Goal: Check status: Check status

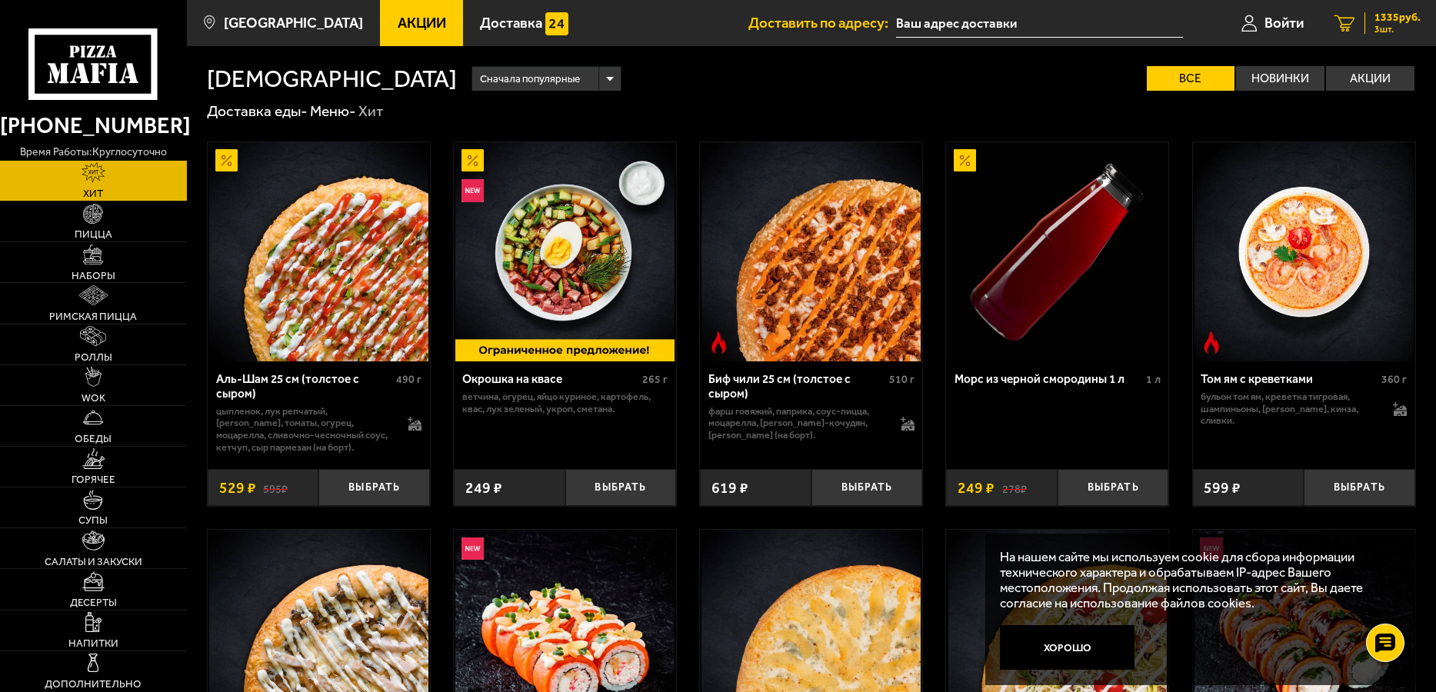
click at [1383, 22] on span "1335 руб." at bounding box center [1397, 17] width 46 height 11
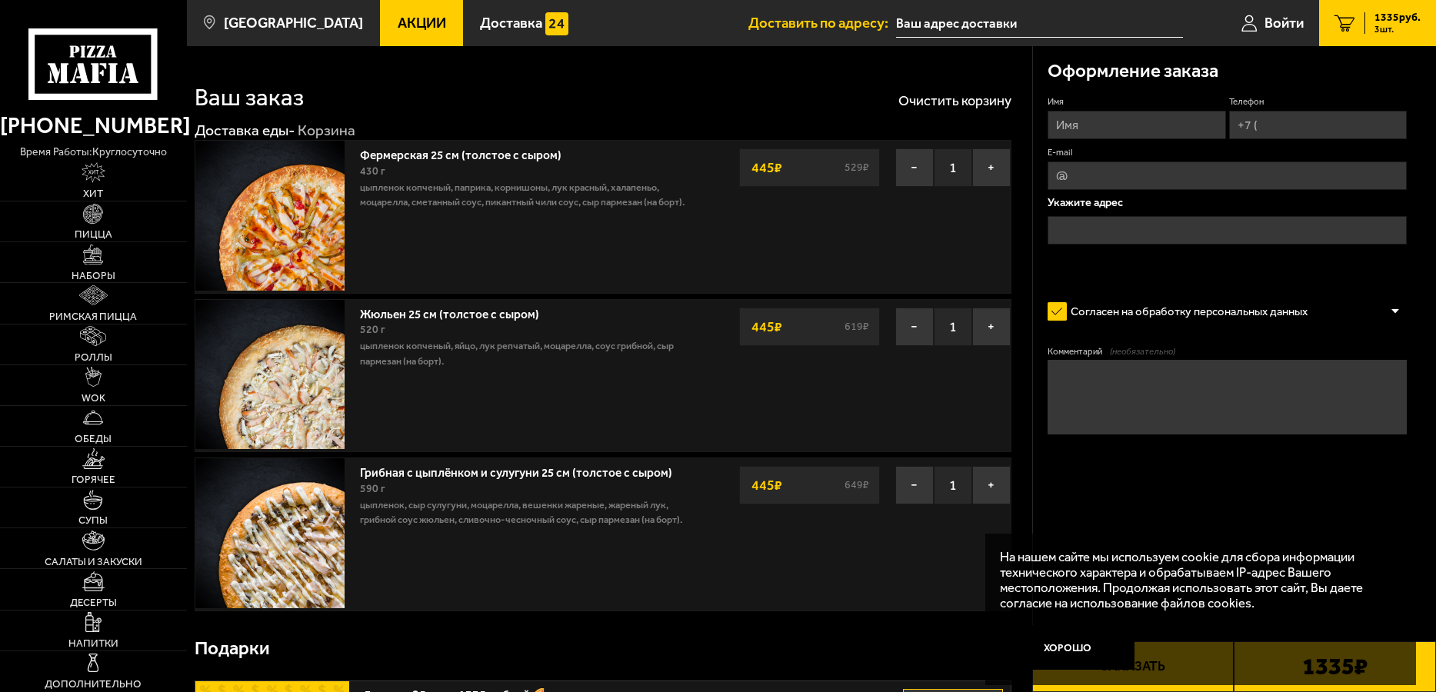
click at [380, 10] on link "Акции" at bounding box center [421, 23] width 83 height 46
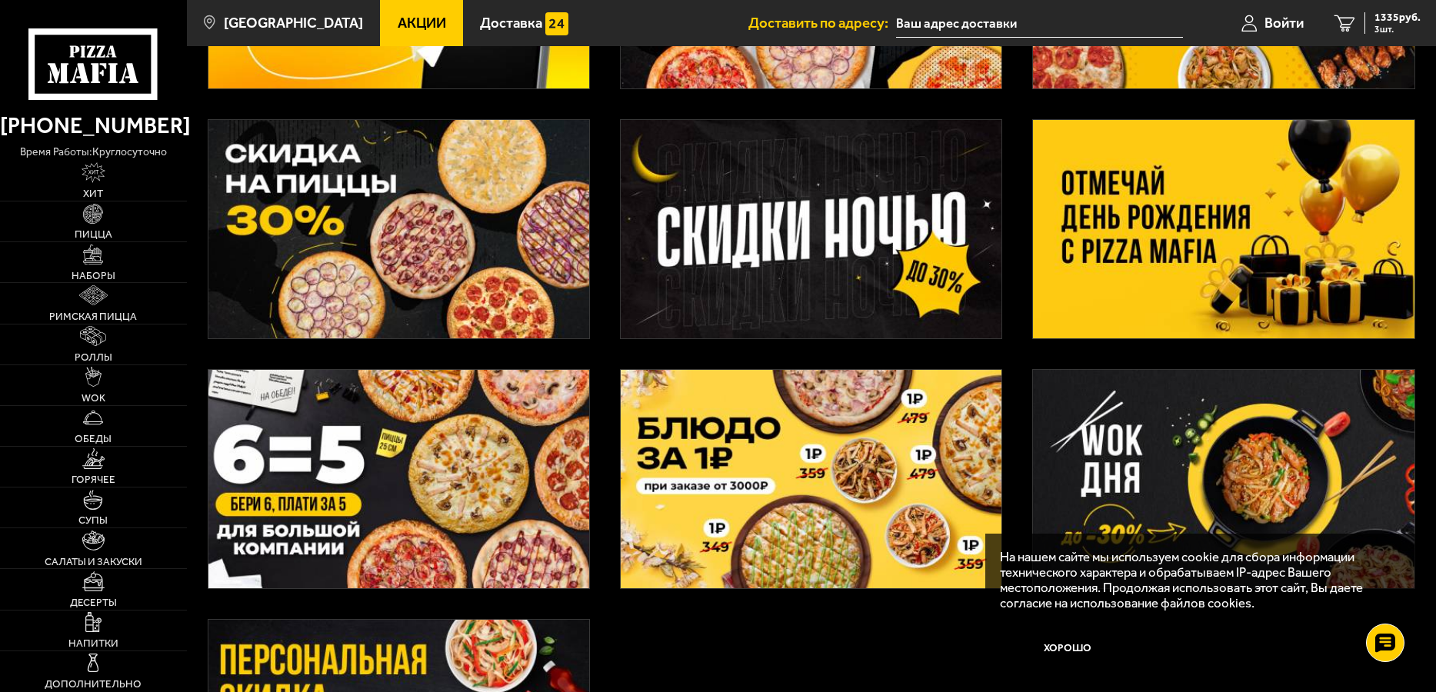
scroll to position [308, 0]
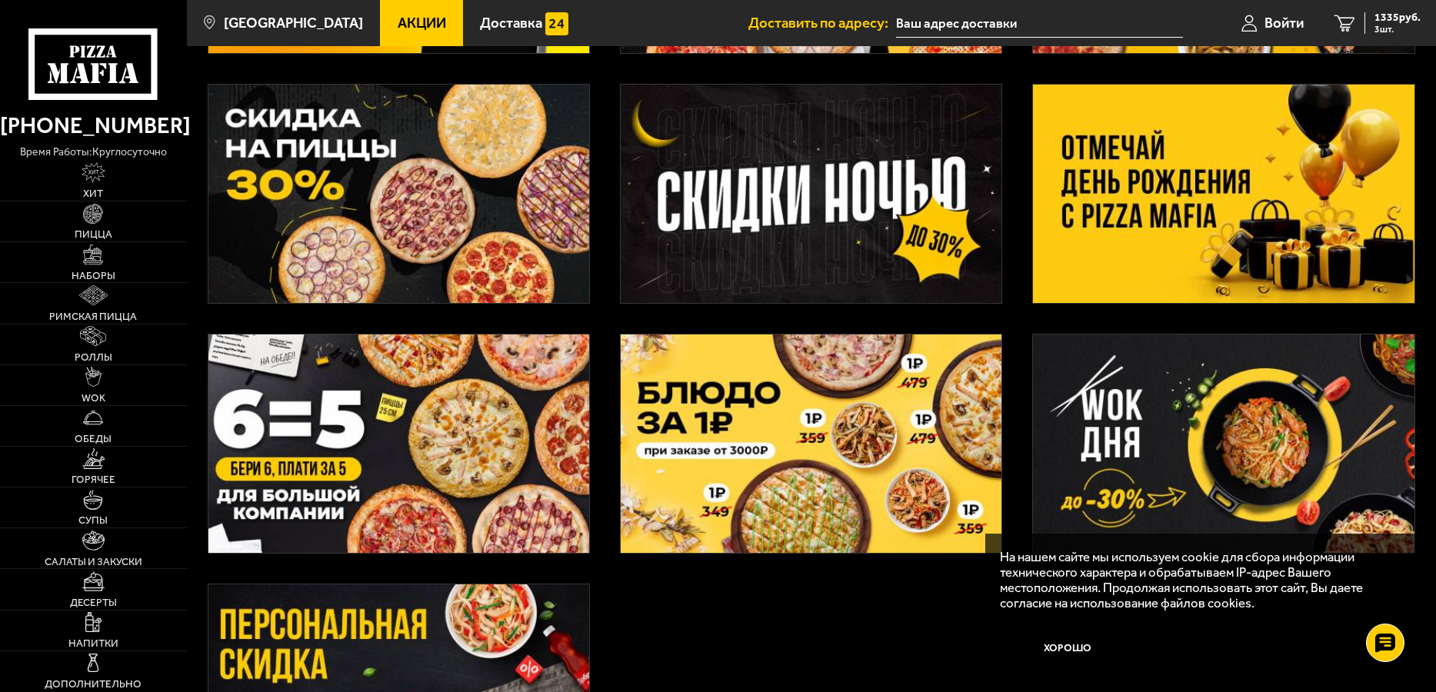
click at [398, 158] on img at bounding box center [398, 194] width 381 height 218
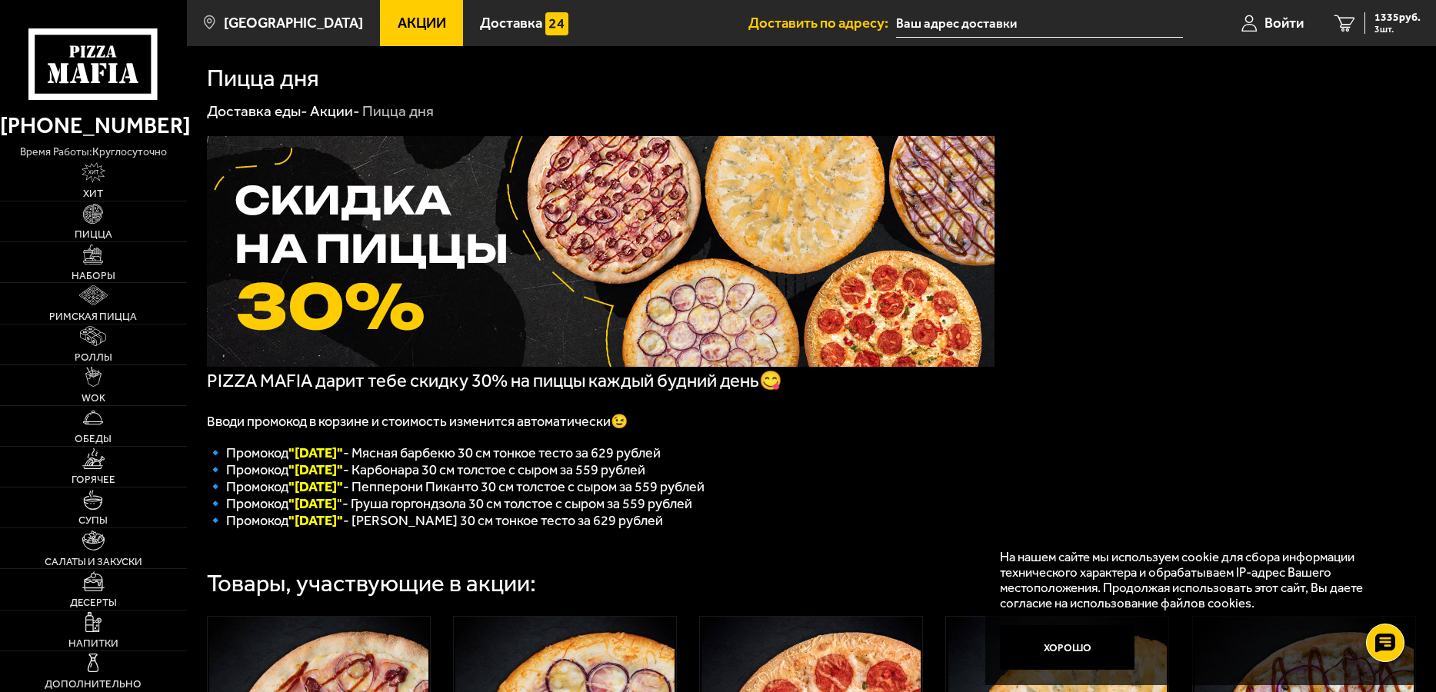
click at [432, 28] on link "Акции" at bounding box center [421, 23] width 83 height 46
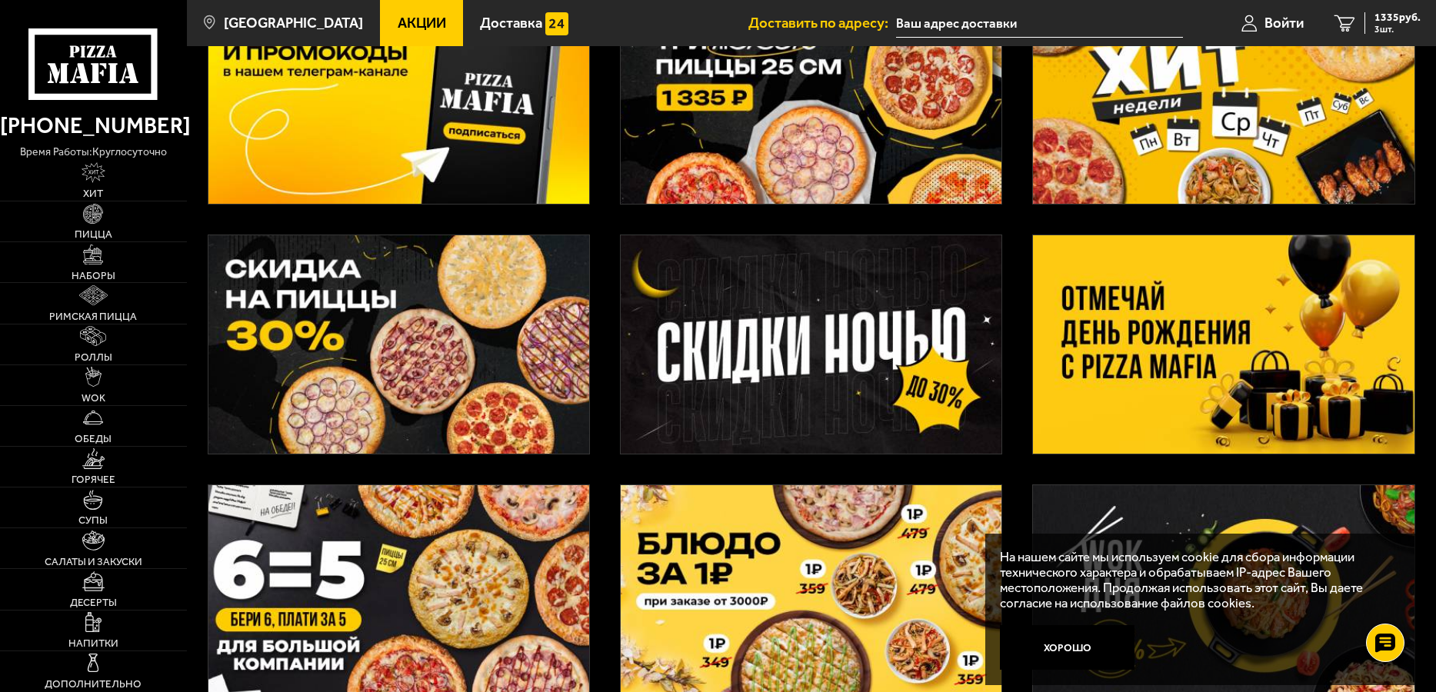
scroll to position [154, 0]
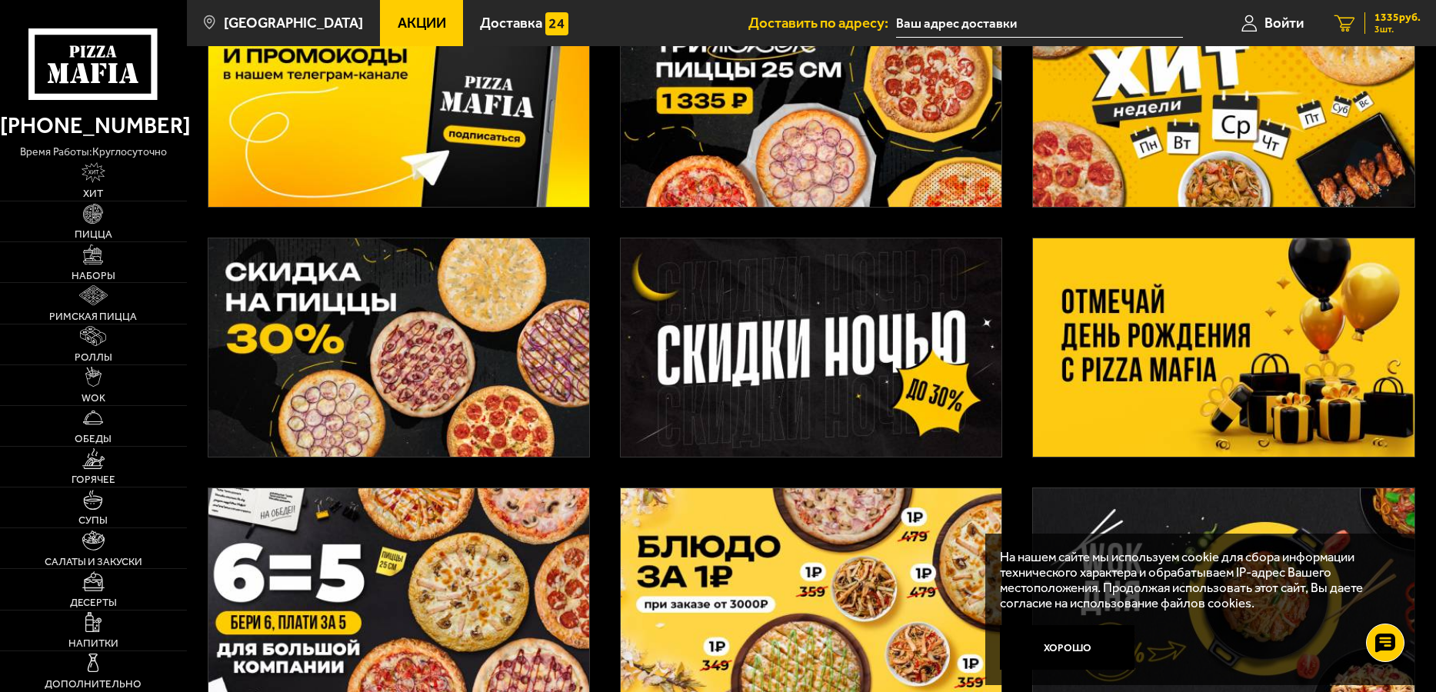
click at [1382, 20] on span "1335 руб." at bounding box center [1397, 17] width 46 height 11
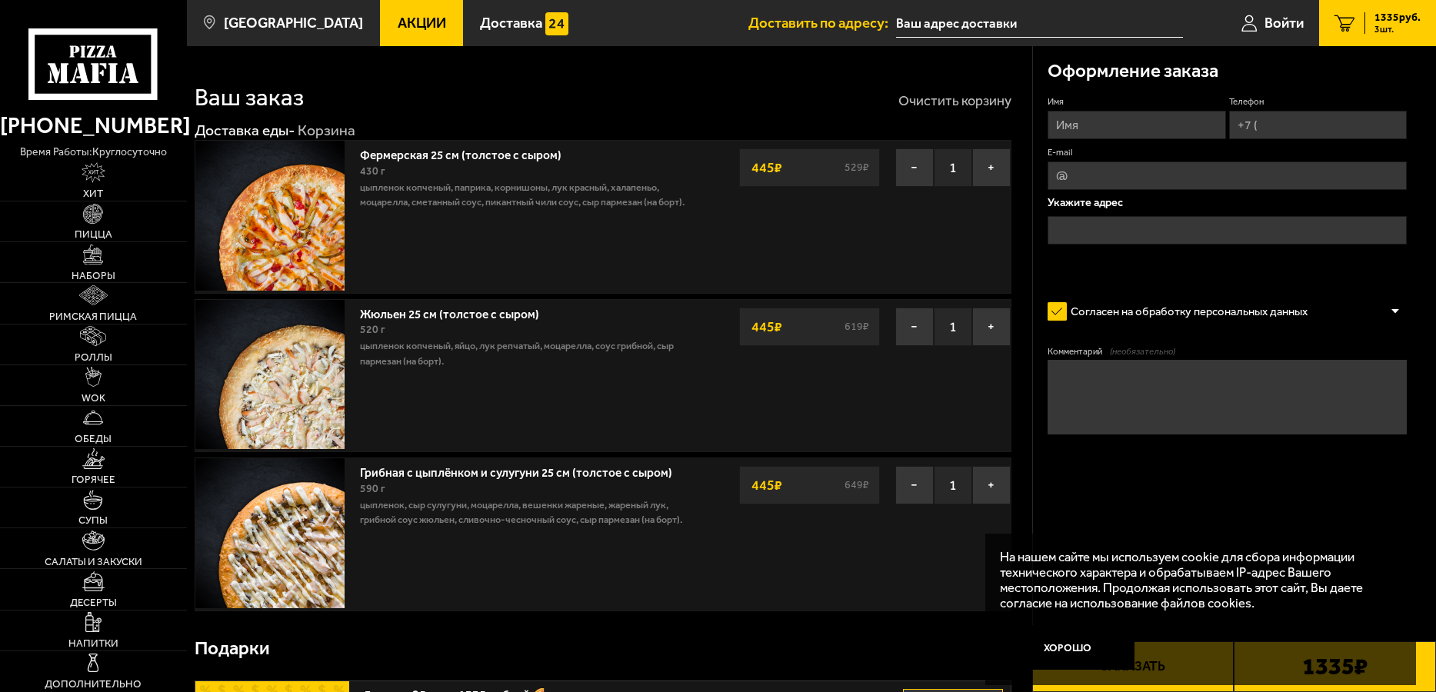
click at [947, 94] on button "Очистить корзину" at bounding box center [954, 101] width 113 height 14
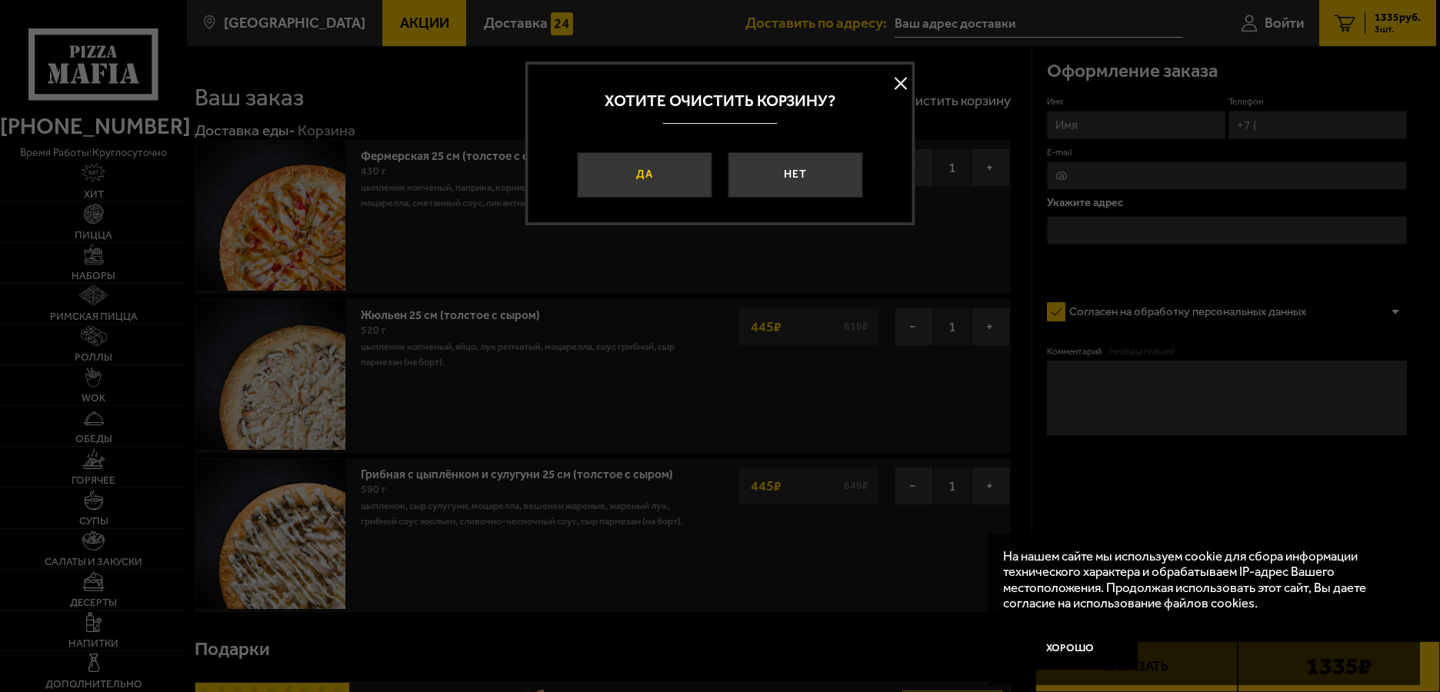
click at [650, 171] on button "Да" at bounding box center [644, 174] width 135 height 45
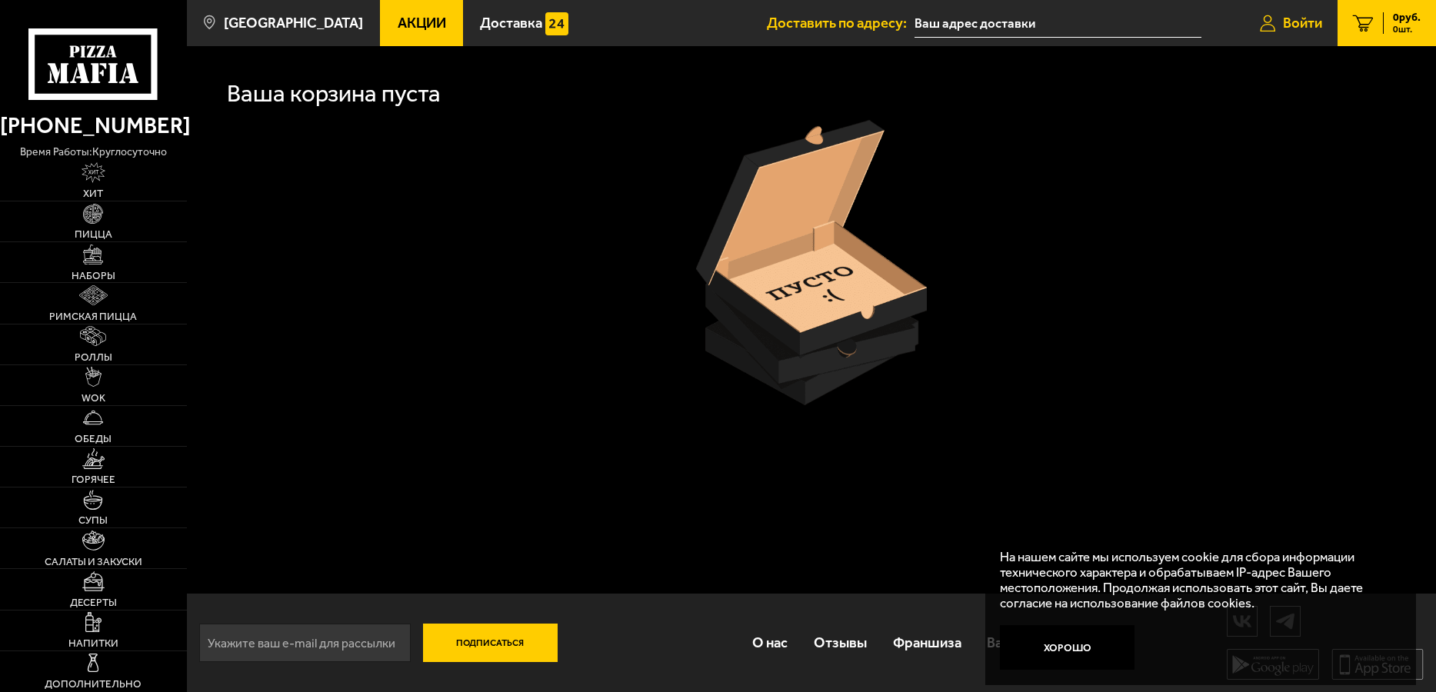
click at [1283, 18] on span "Войти" at bounding box center [1302, 23] width 39 height 15
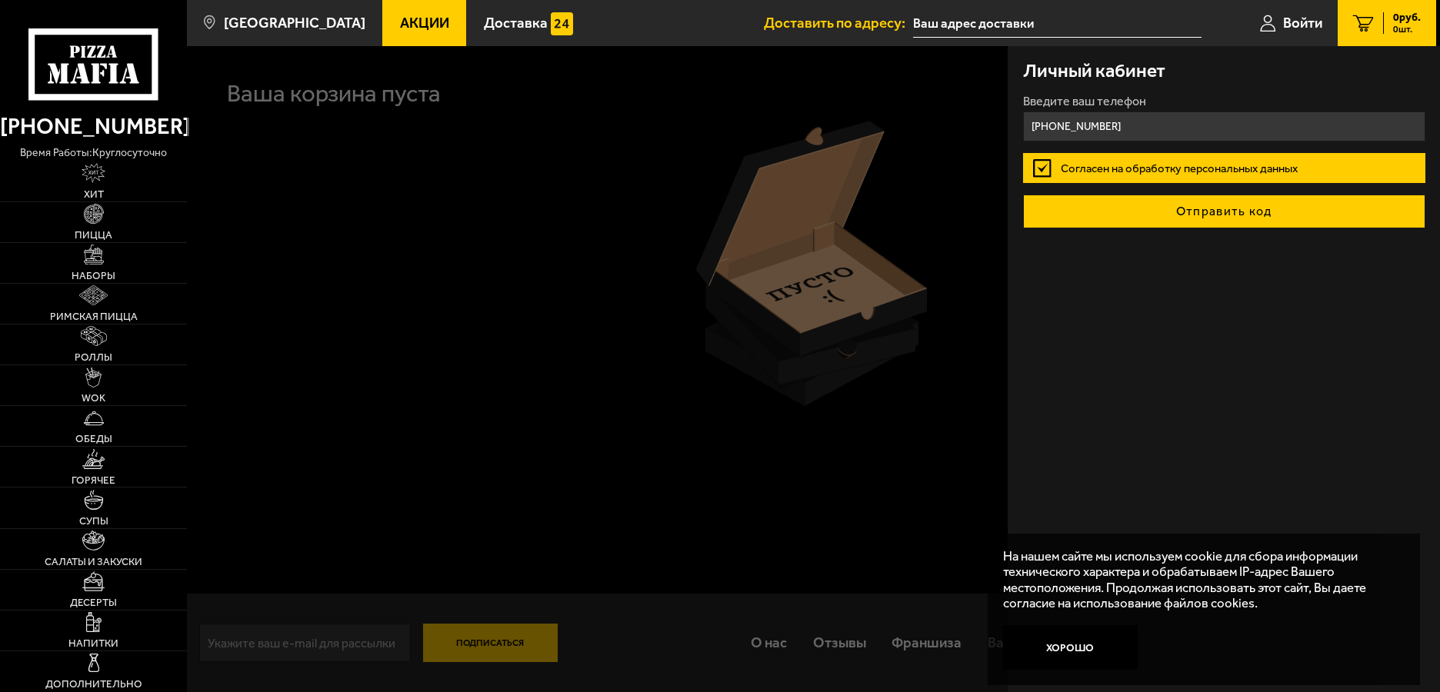
type input "+7 (911) 755-74-38"
click at [1154, 201] on button "Отправить код" at bounding box center [1224, 212] width 402 height 34
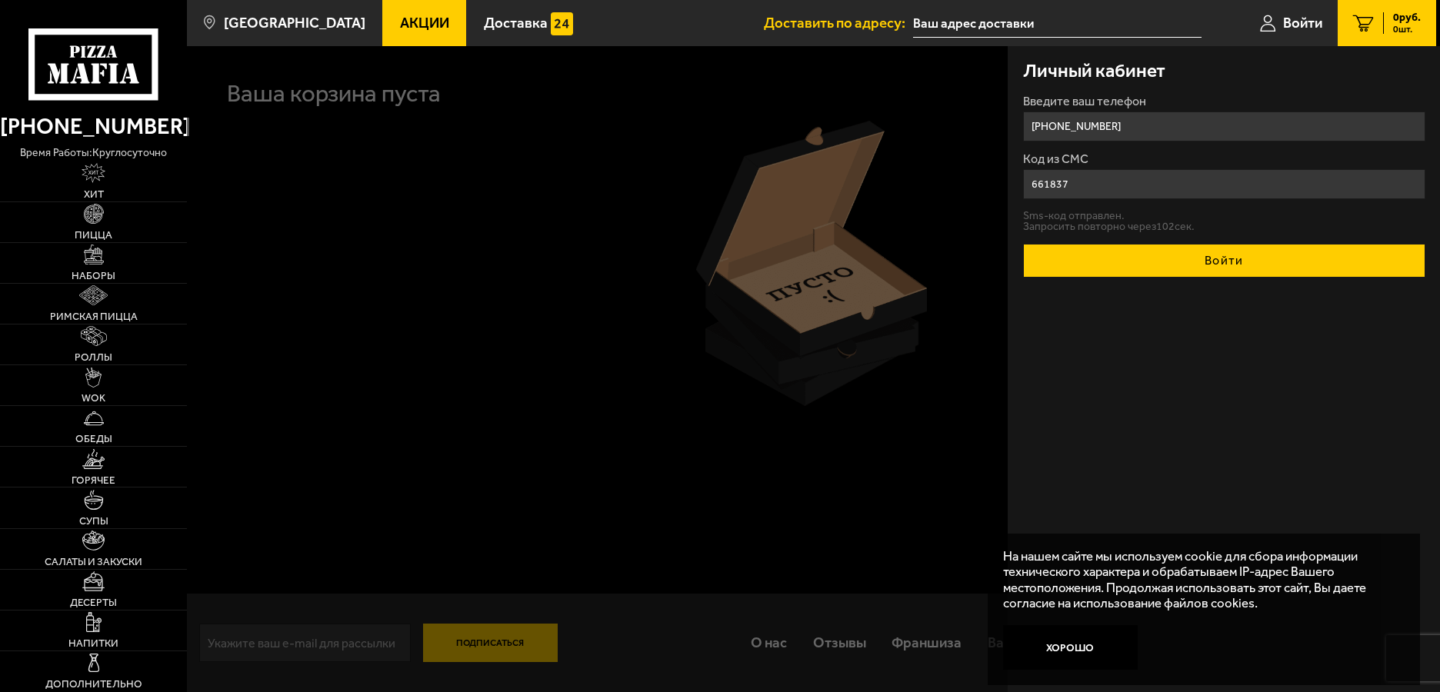
type input "661837"
click at [1196, 258] on button "Войти" at bounding box center [1224, 261] width 402 height 34
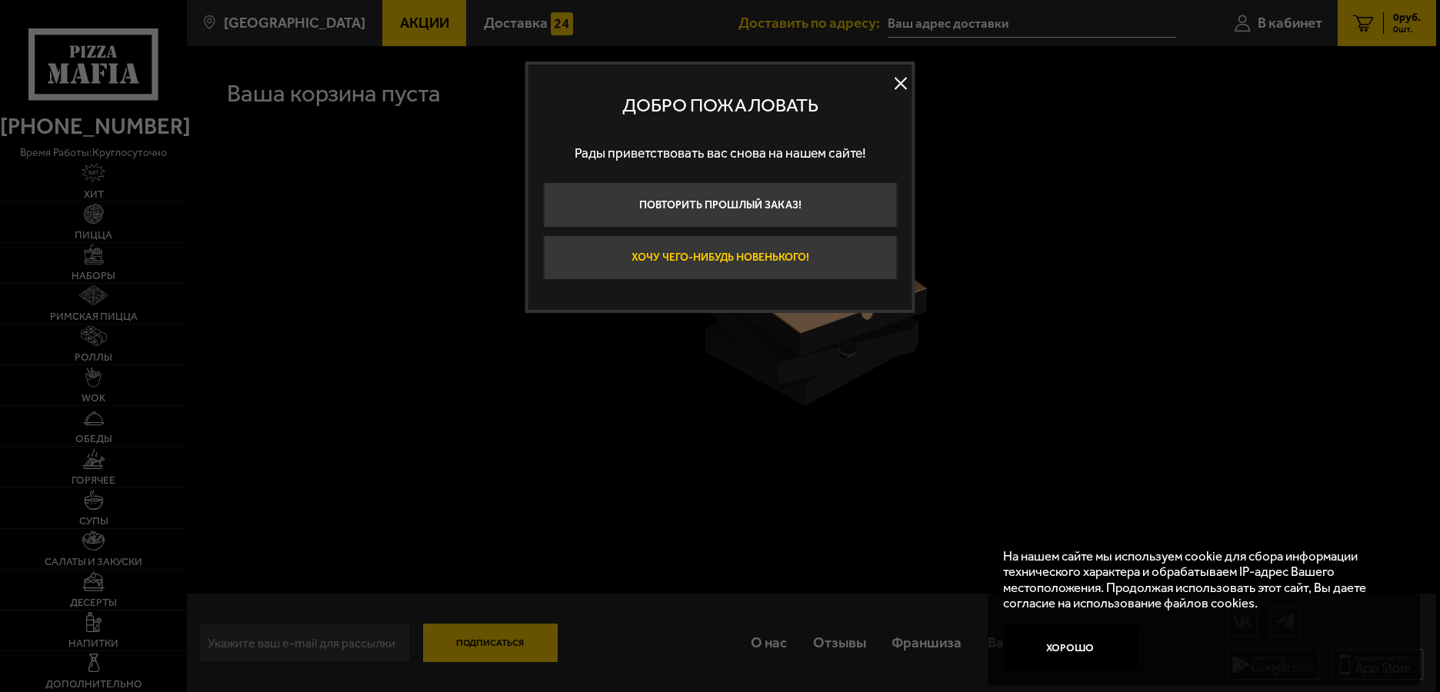
click at [728, 267] on button "Хочу чего-нибудь новенького!" at bounding box center [720, 257] width 354 height 45
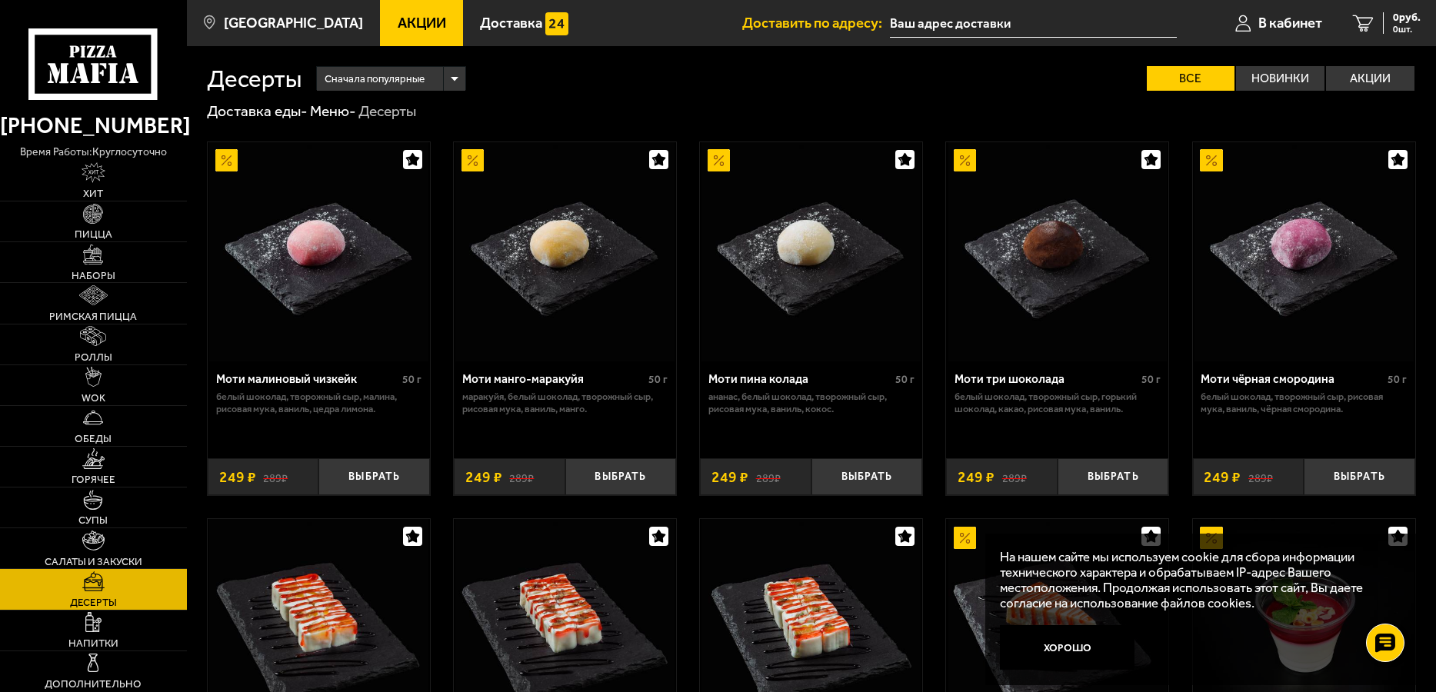
click at [412, 27] on span "Акции" at bounding box center [422, 23] width 48 height 15
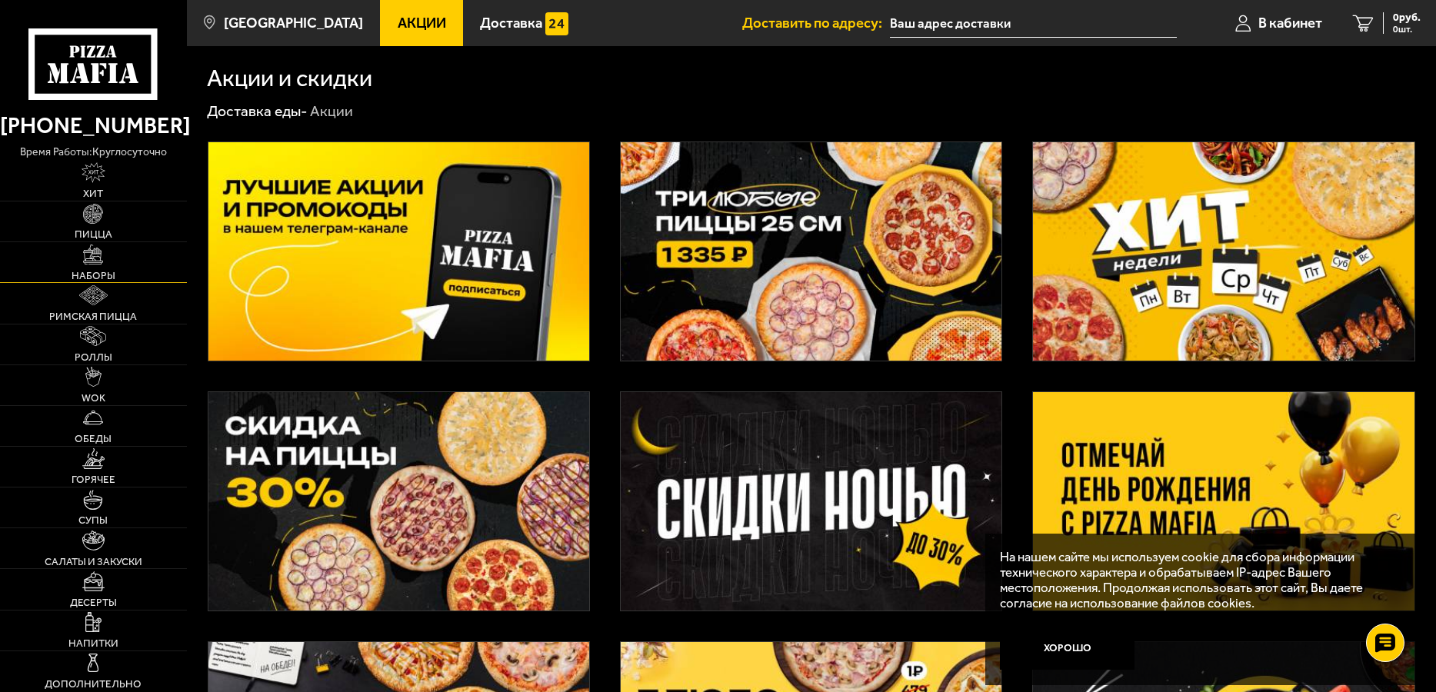
click at [99, 267] on link "Наборы" at bounding box center [93, 262] width 187 height 40
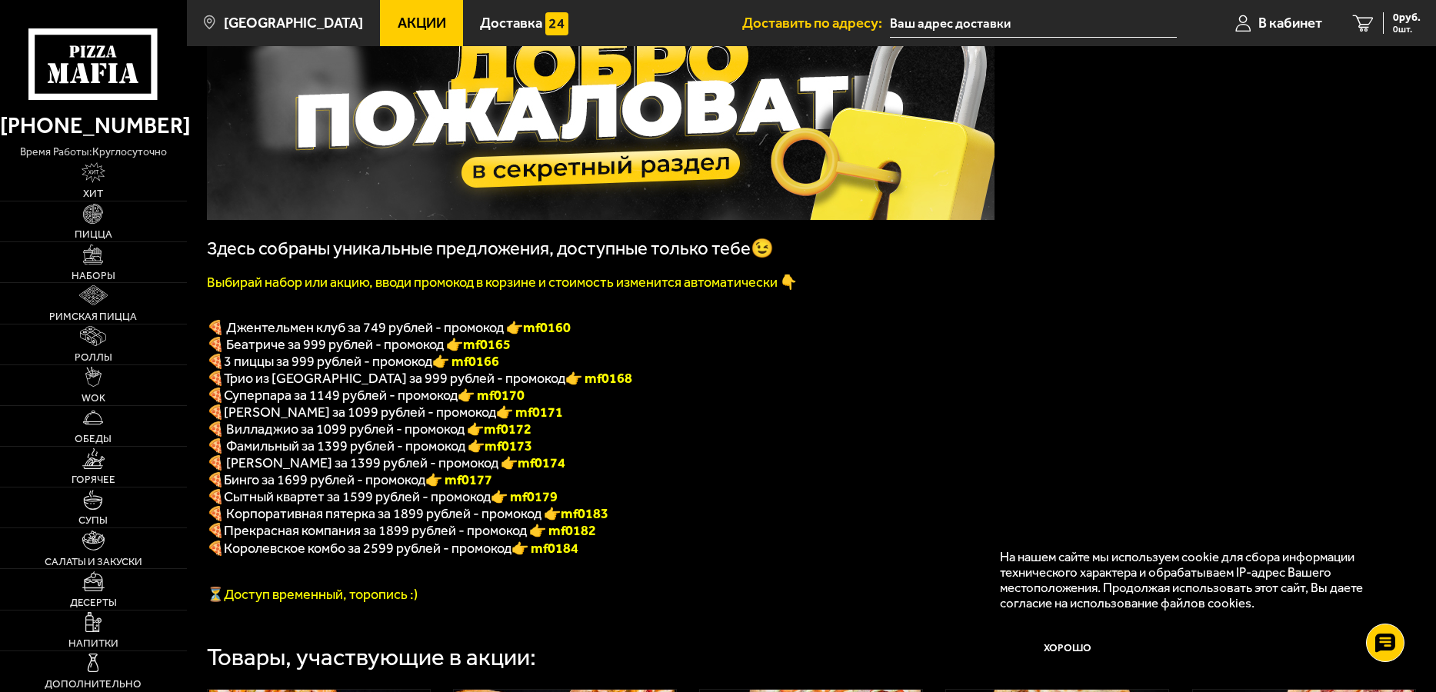
scroll to position [154, 0]
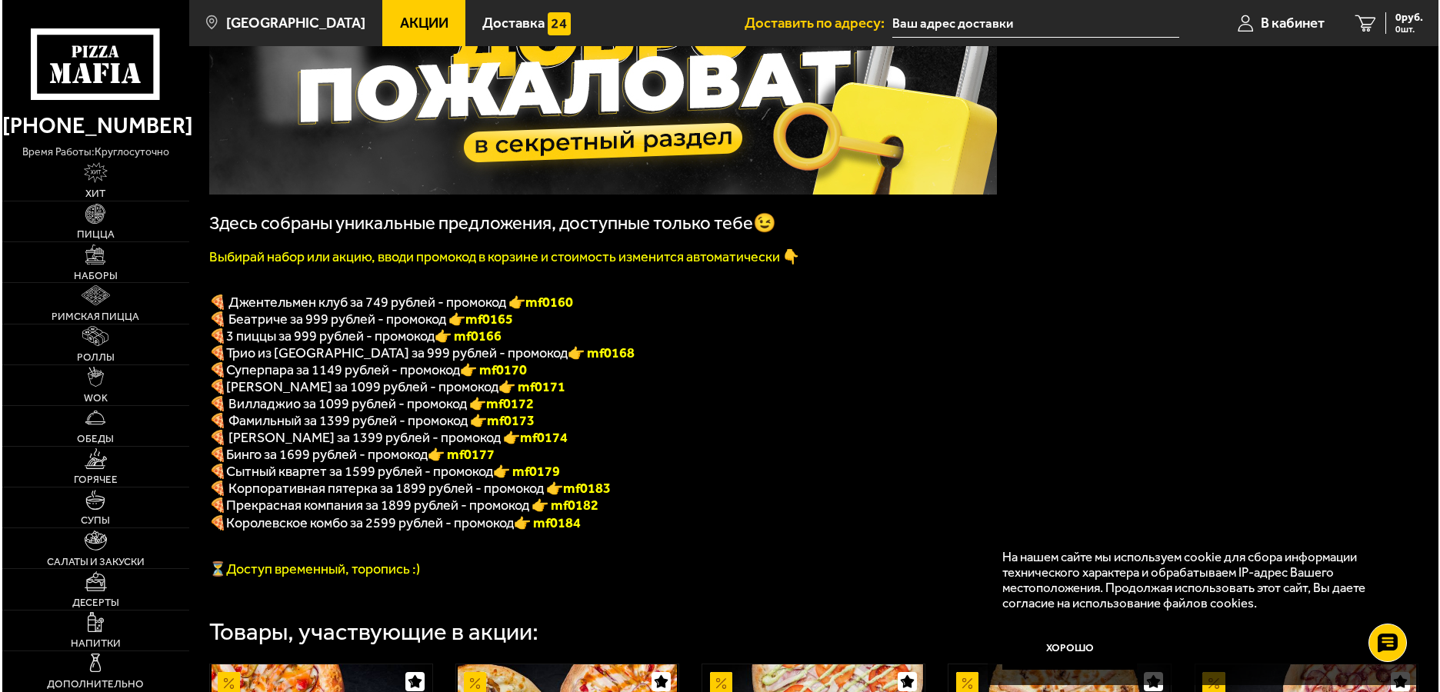
scroll to position [154, 0]
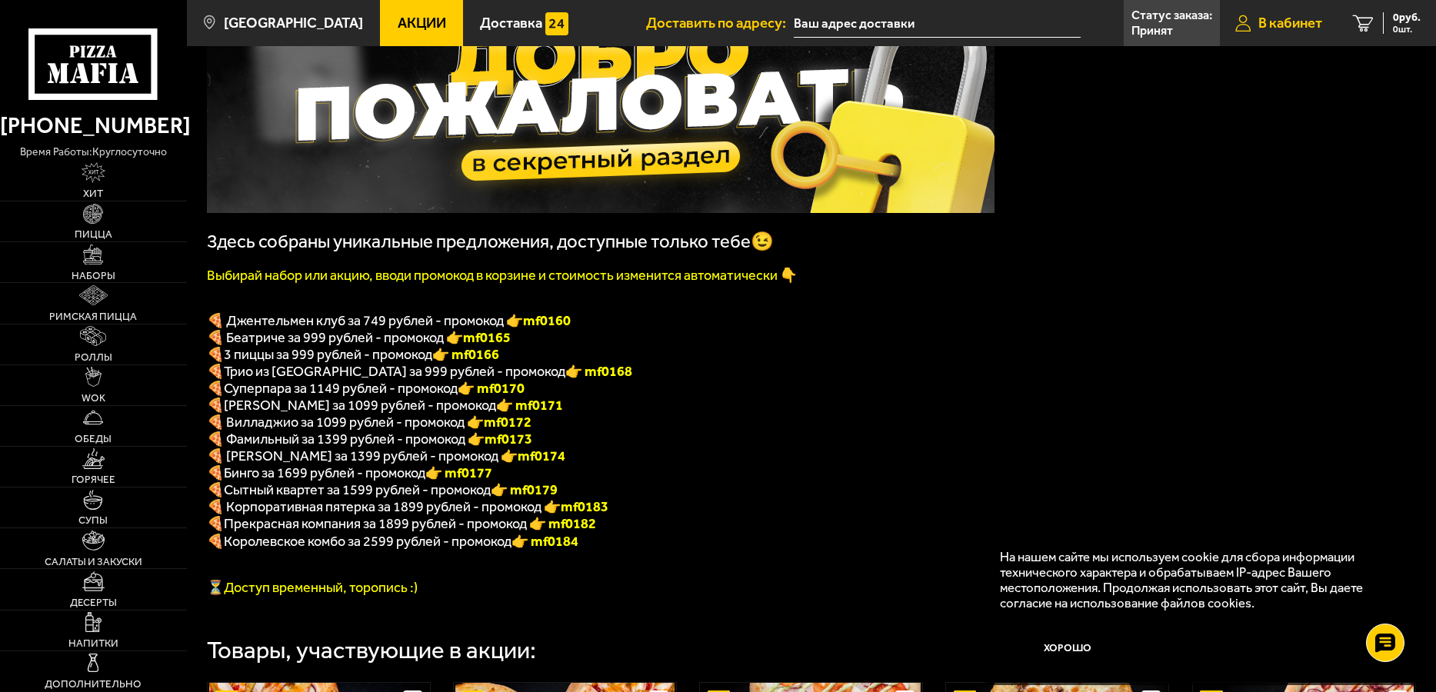
click at [1276, 39] on link "В кабинет" at bounding box center [1279, 23] width 118 height 46
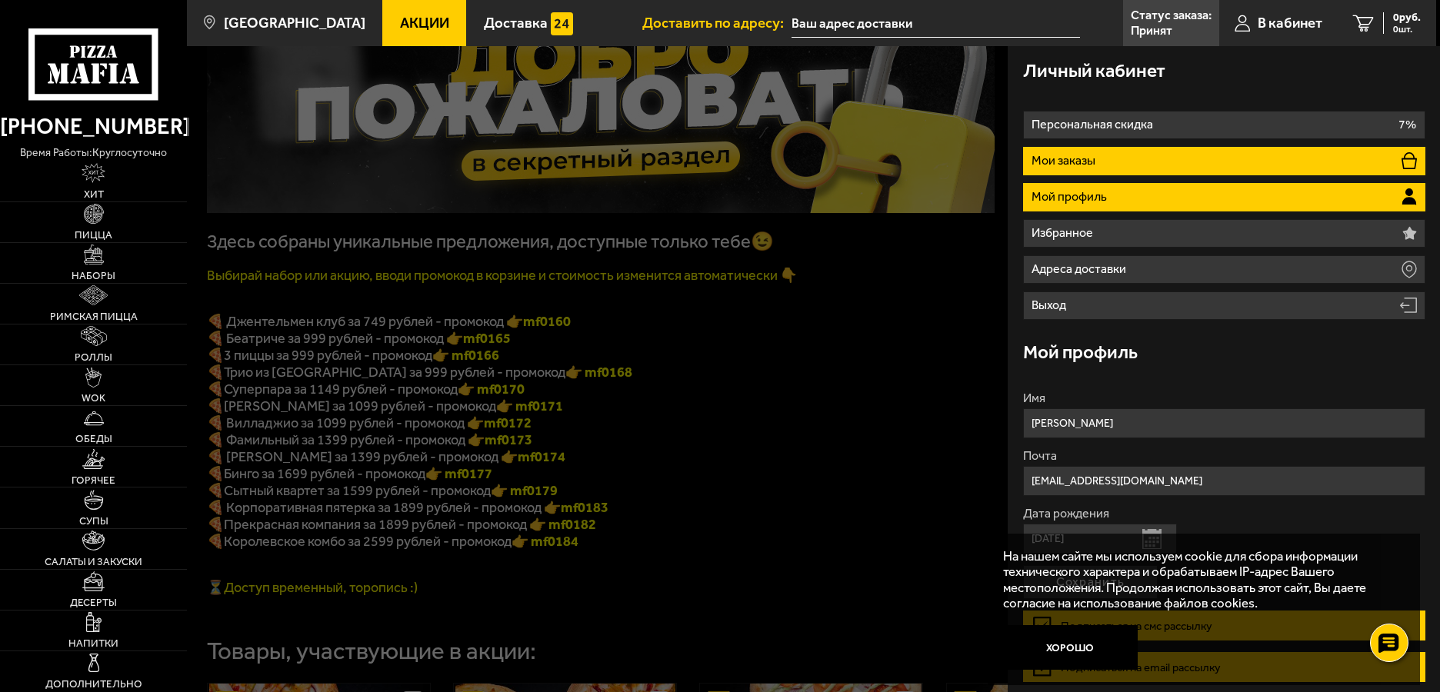
click at [1110, 173] on li "Мои заказы" at bounding box center [1224, 161] width 402 height 28
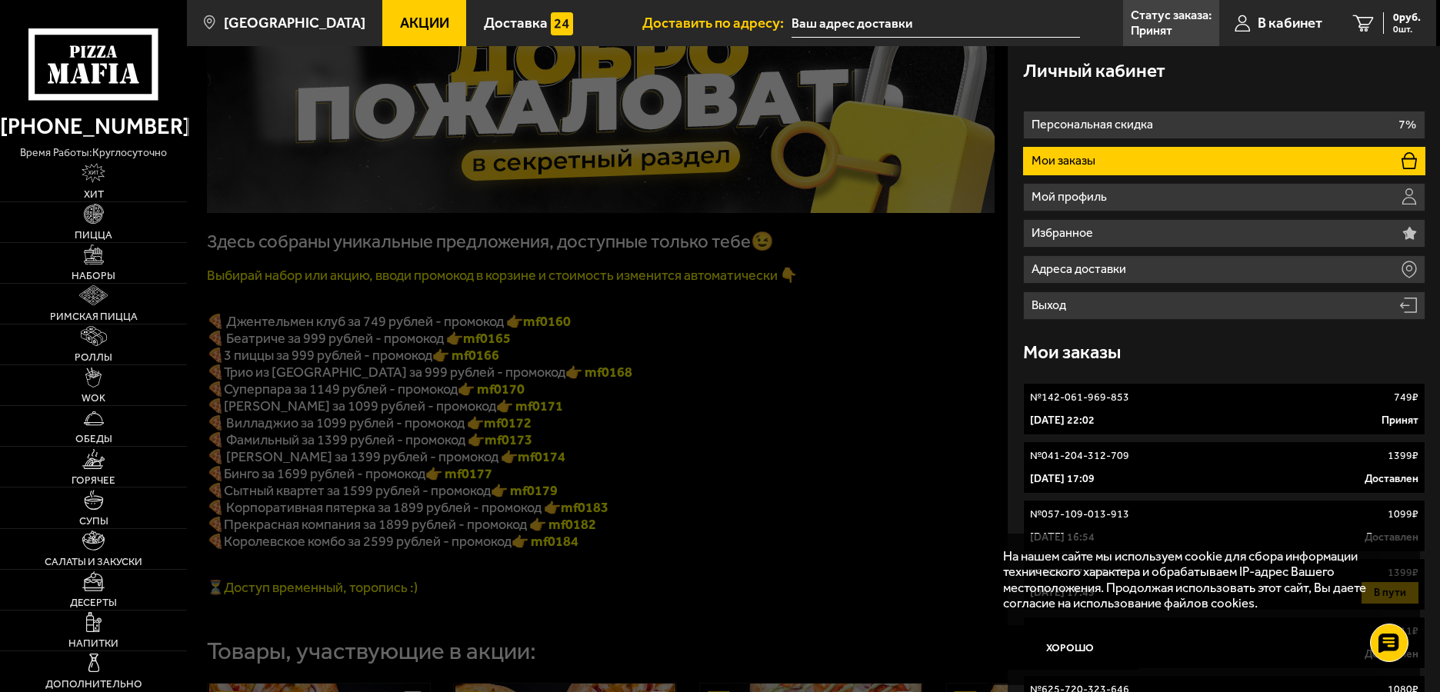
click at [1178, 403] on div "№ 142-061-969-853 749 ₽" at bounding box center [1224, 397] width 388 height 15
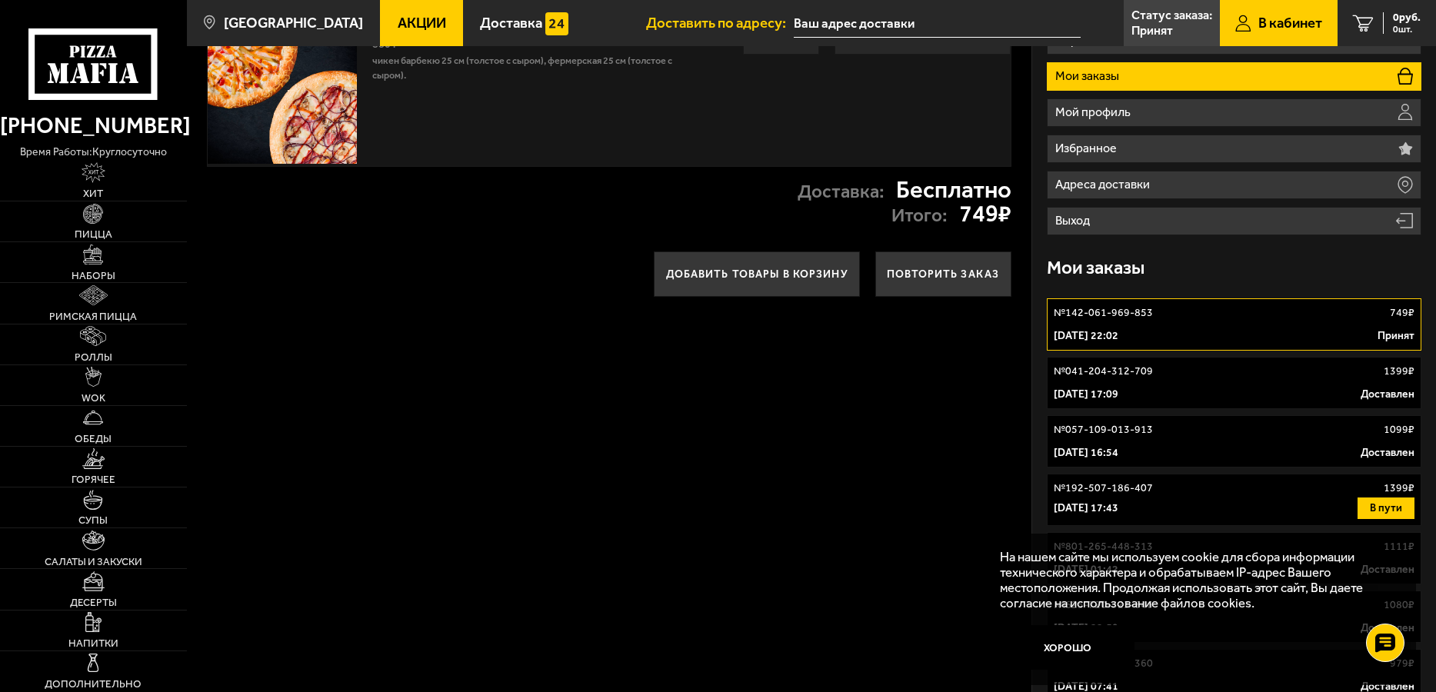
scroll to position [1, 0]
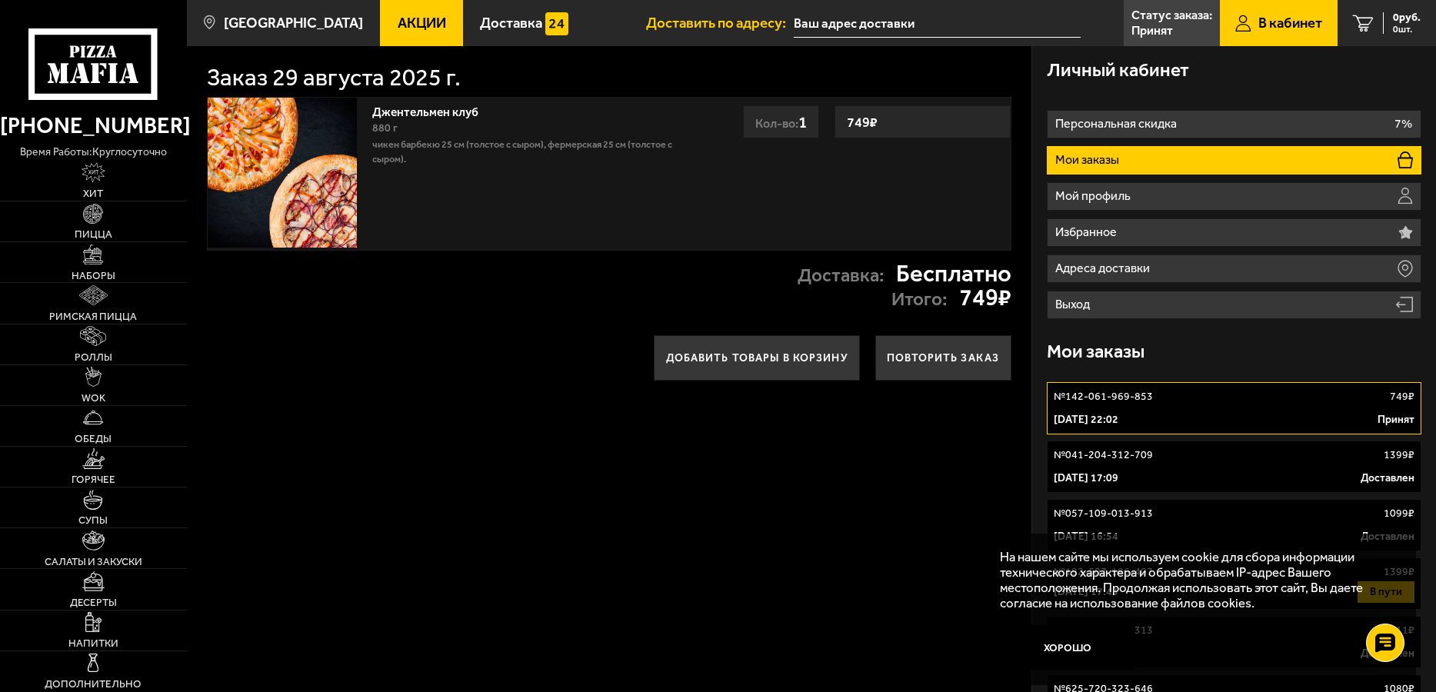
click at [1317, 395] on div "№ 142-061-969-853 749 ₽" at bounding box center [1234, 396] width 360 height 15
click at [1108, 398] on p "№ 142-061-969-853" at bounding box center [1103, 396] width 99 height 15
